Goal: Information Seeking & Learning: Learn about a topic

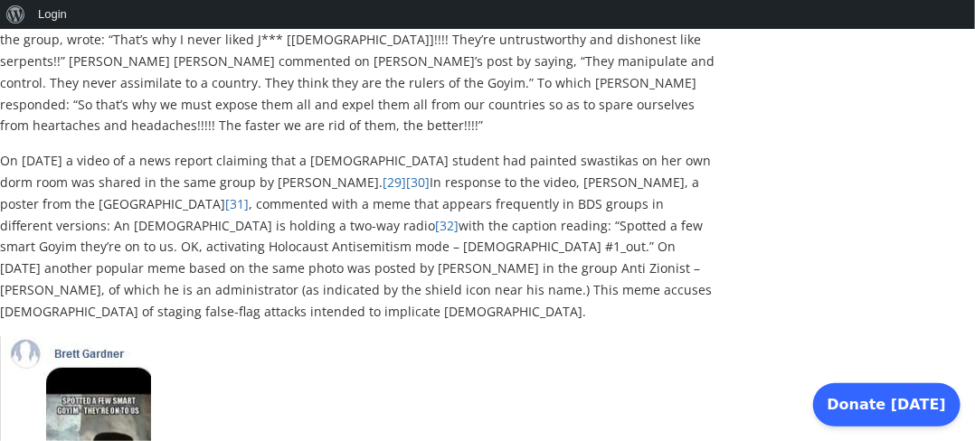
scroll to position [6262, 0]
click at [125, 336] on img at bounding box center [75, 448] width 151 height 224
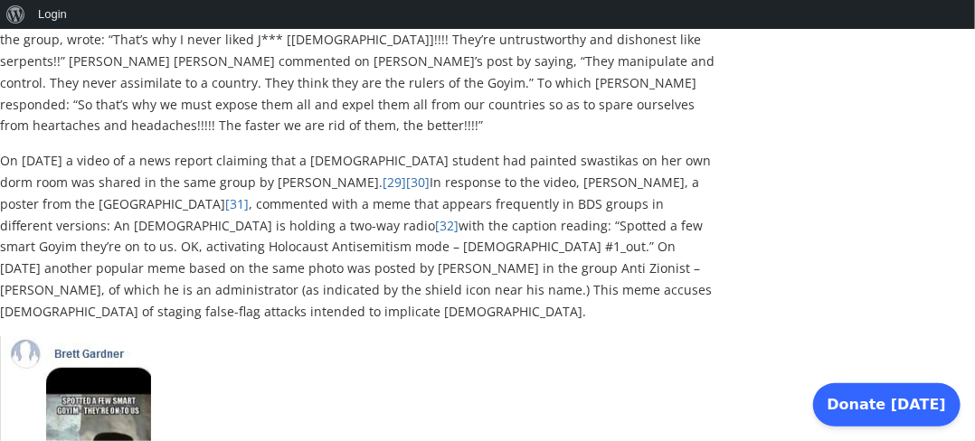
click at [125, 336] on img at bounding box center [75, 448] width 151 height 224
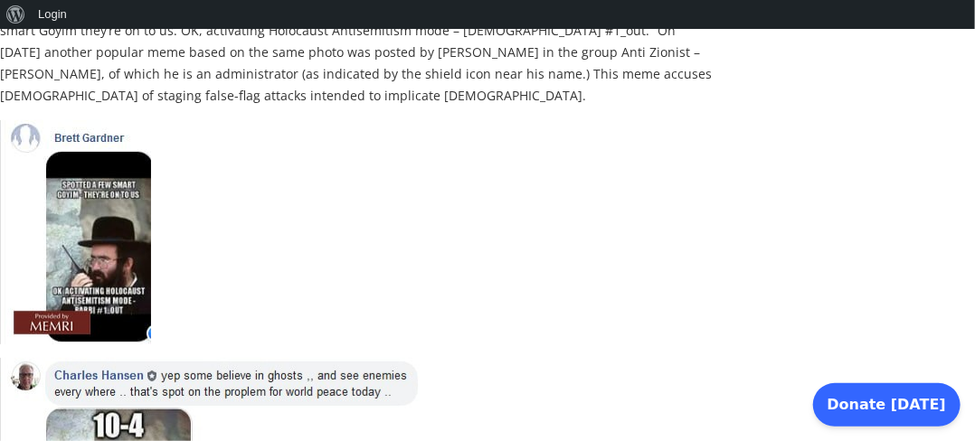
scroll to position [6481, 0]
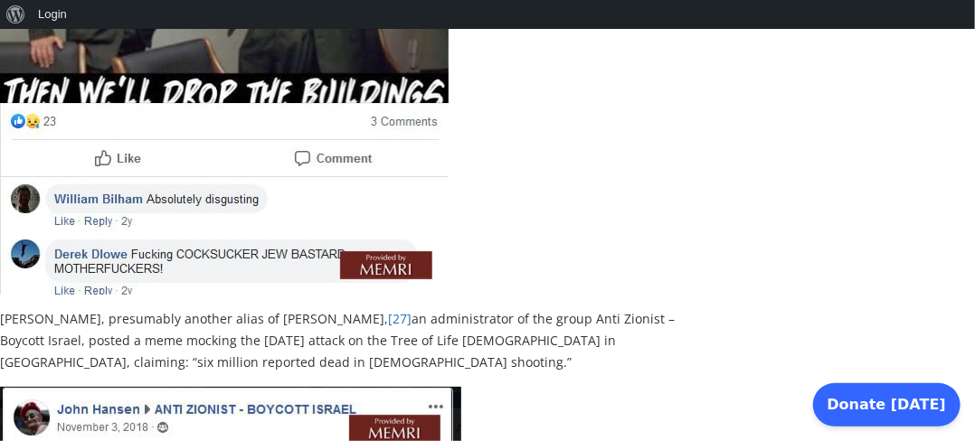
scroll to position [7003, 0]
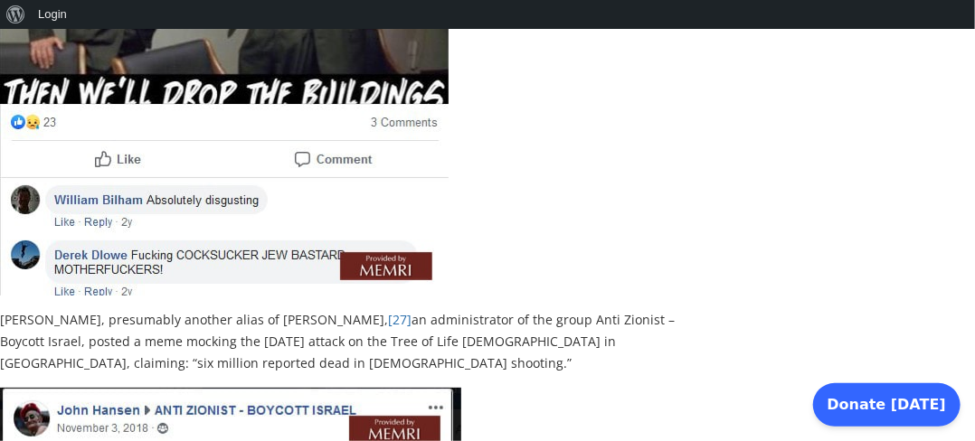
click at [372, 309] on p "[PERSON_NAME], presumably another alias of [PERSON_NAME], [27] an administrator…" at bounding box center [358, 341] width 717 height 64
